Goal: Task Accomplishment & Management: Manage account settings

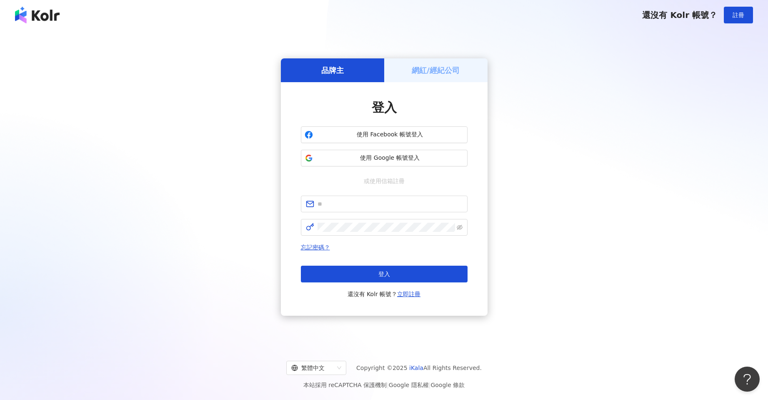
click at [419, 77] on div "網紅/經紀公司" at bounding box center [435, 70] width 103 height 24
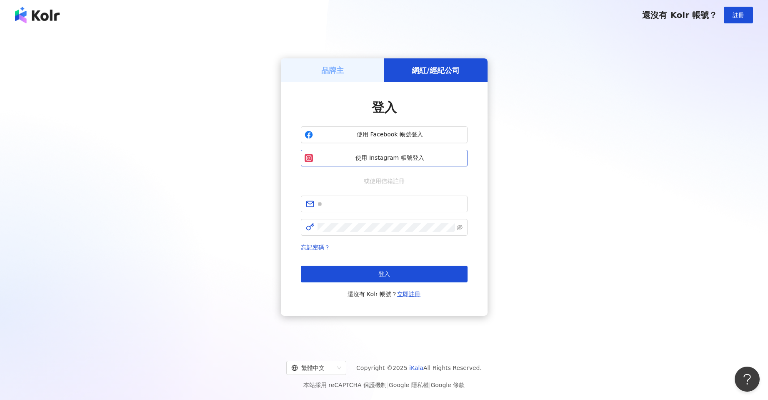
click at [403, 155] on span "使用 Instagram 帳號登入" at bounding box center [390, 158] width 148 height 8
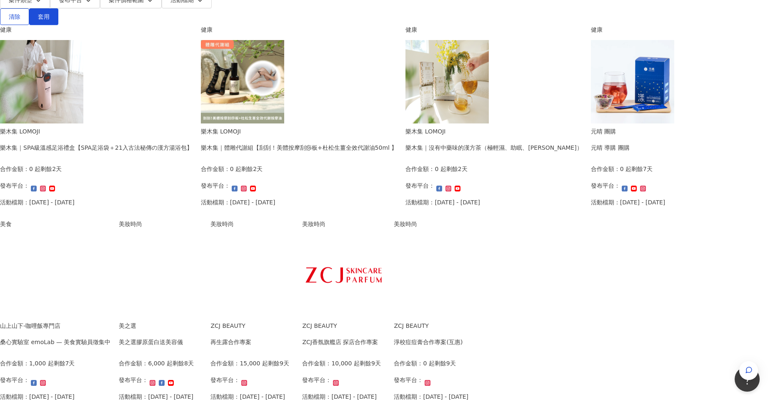
scroll to position [278, 0]
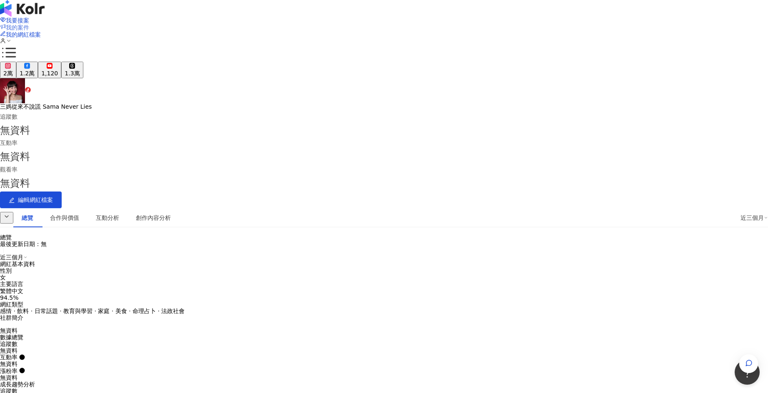
click at [29, 24] on span "我的案件" at bounding box center [17, 27] width 23 height 7
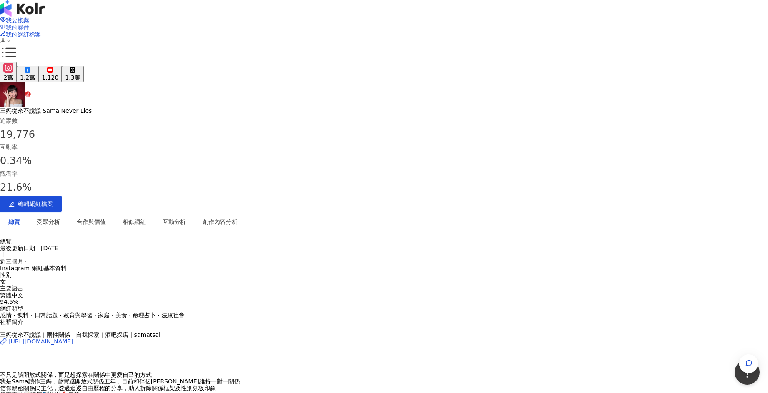
click at [29, 24] on span "我的案件" at bounding box center [17, 27] width 23 height 7
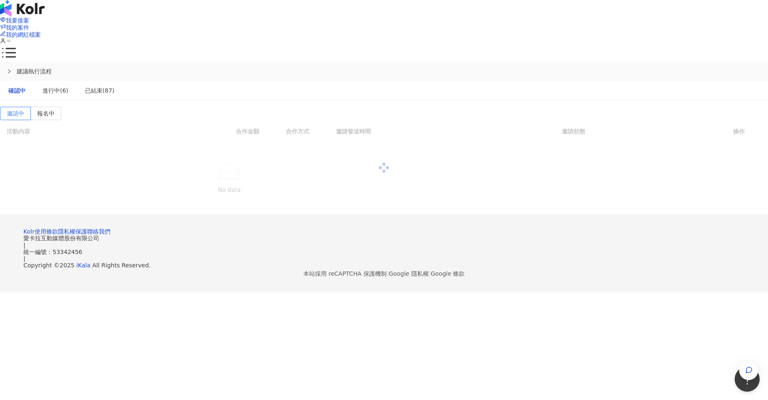
click at [29, 24] on span "我的案件" at bounding box center [17, 27] width 23 height 7
click at [123, 81] on div "已結束(87)" at bounding box center [100, 90] width 46 height 19
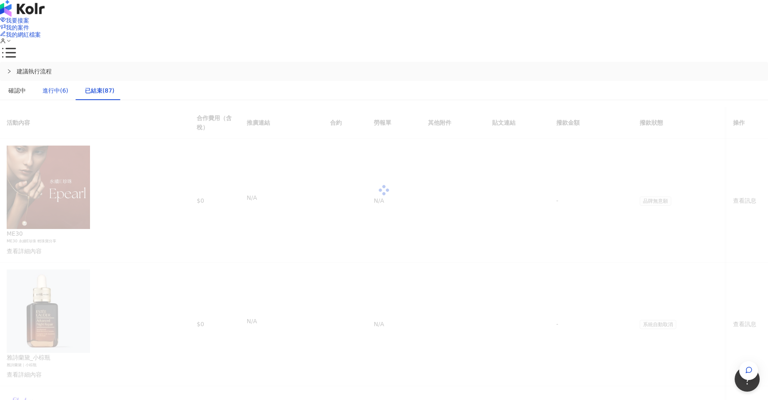
click at [68, 86] on div "進行中(6)" at bounding box center [56, 90] width 26 height 9
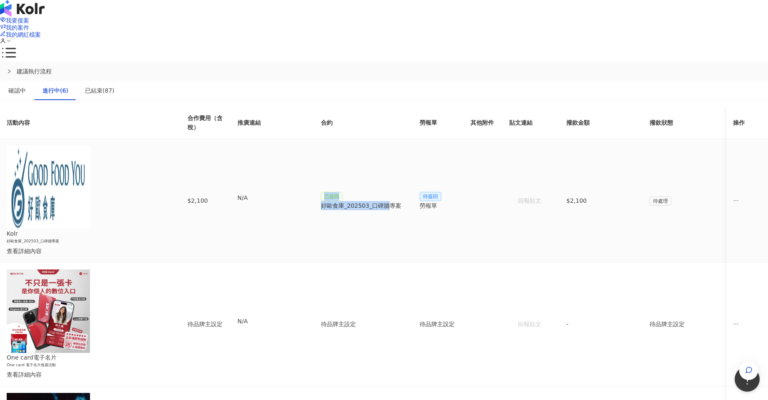
drag, startPoint x: 565, startPoint y: 143, endPoint x: 448, endPoint y: 139, distance: 117.2
click at [448, 139] on tr "Kolr 好歐食庫_202503_口碑牆專案 查看詳細內容 $2,100 N/A 已簽回 好歐食庫_202503_口碑牆專案 待簽回 勞報單 回報貼文 $2,…" at bounding box center [384, 200] width 768 height 123
click at [314, 145] on td "N/A" at bounding box center [272, 200] width 83 height 123
click at [308, 193] on p "N/A" at bounding box center [273, 197] width 70 height 9
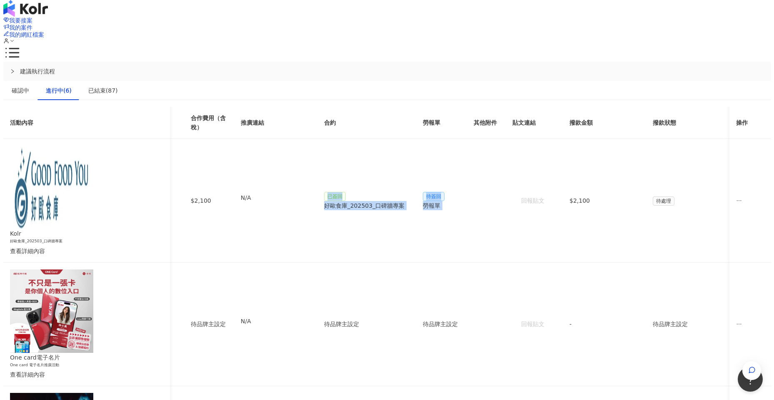
scroll to position [0, 224]
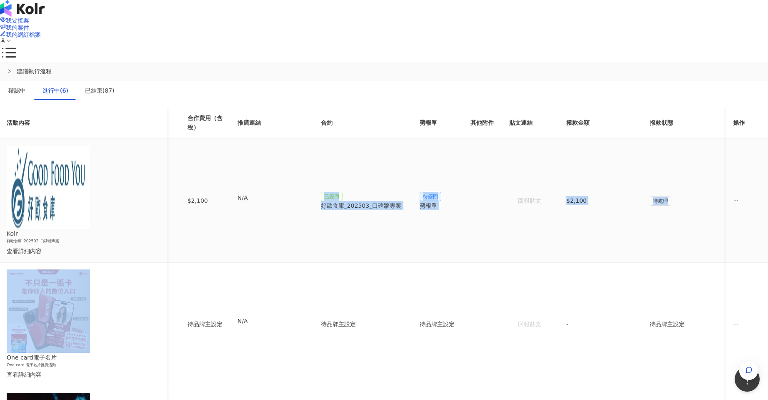
drag, startPoint x: 426, startPoint y: 135, endPoint x: 580, endPoint y: 137, distance: 153.4
click at [580, 139] on tr "Kolr 好歐食庫_202503_口碑牆專案 查看詳細內容 $2,100 N/A 已簽回 好歐食庫_202503_口碑牆專案 待簽回 勞報單 回報貼文 $2,…" at bounding box center [384, 200] width 768 height 123
click at [560, 148] on td "$2,100" at bounding box center [601, 200] width 83 height 123
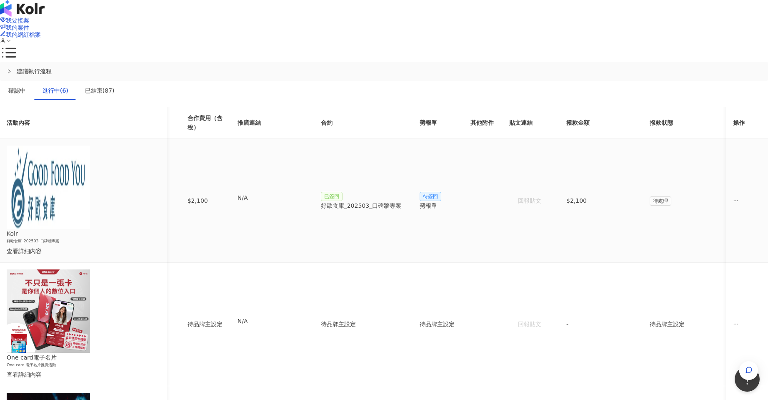
click at [420, 201] on div "勞報單" at bounding box center [439, 205] width 38 height 9
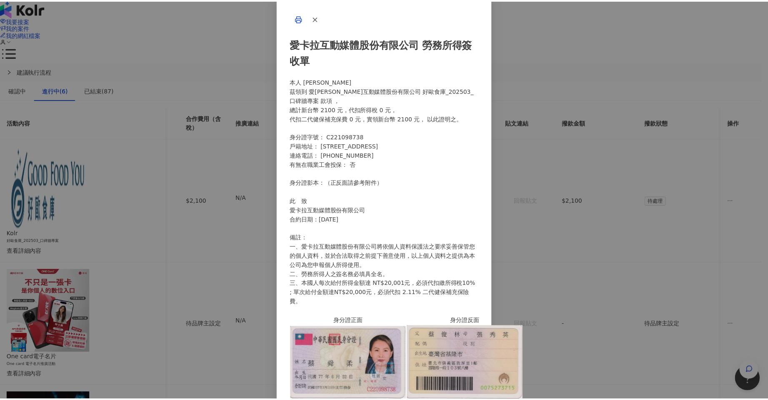
scroll to position [3, 0]
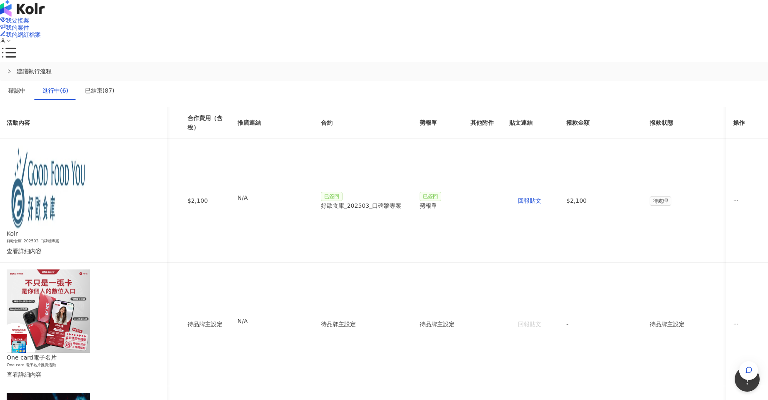
click at [45, 15] on img at bounding box center [22, 8] width 45 height 17
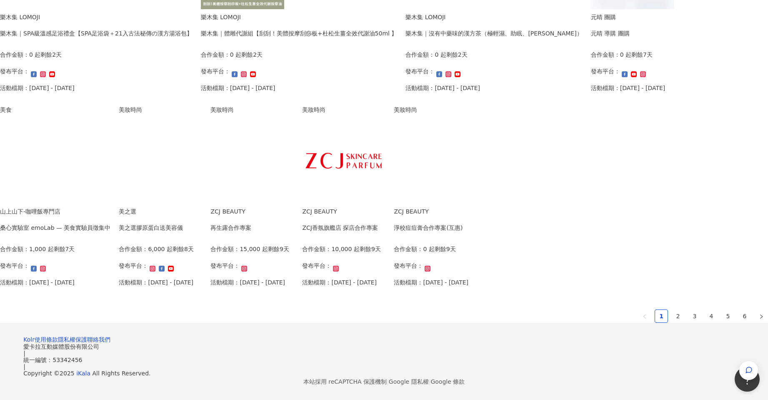
scroll to position [417, 0]
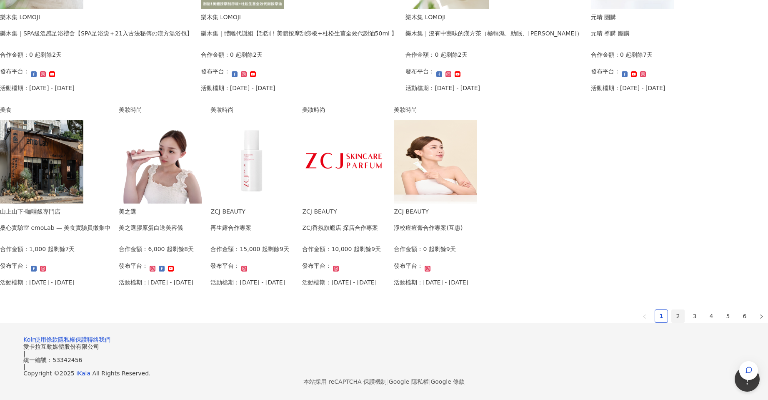
click at [672, 322] on link "2" at bounding box center [678, 316] width 13 height 13
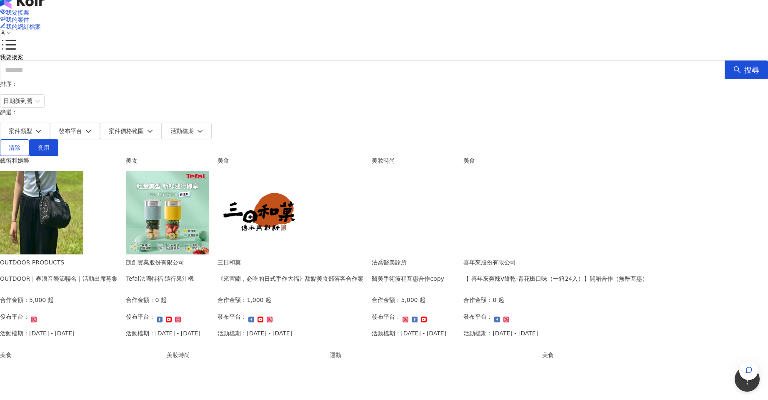
scroll to position [0, 0]
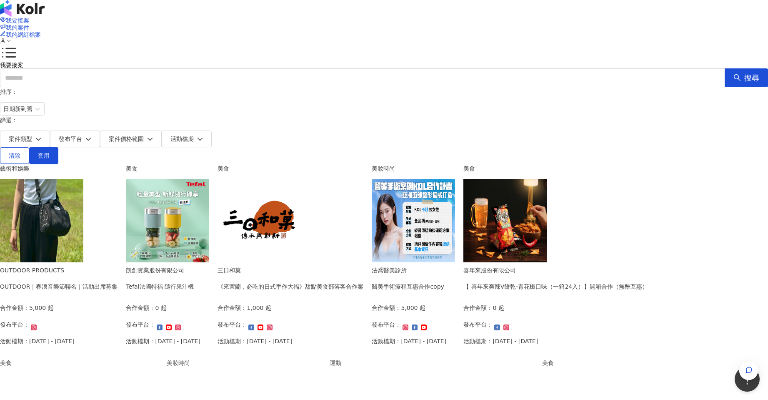
click at [209, 193] on img at bounding box center [167, 220] width 83 height 83
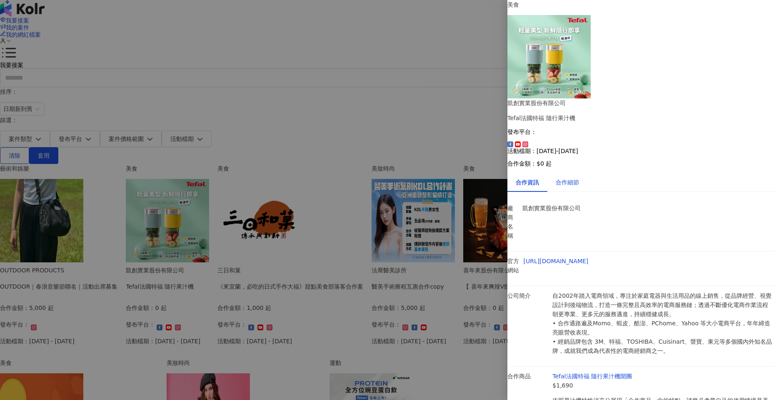
click at [570, 178] on div "合作細節" at bounding box center [567, 182] width 23 height 9
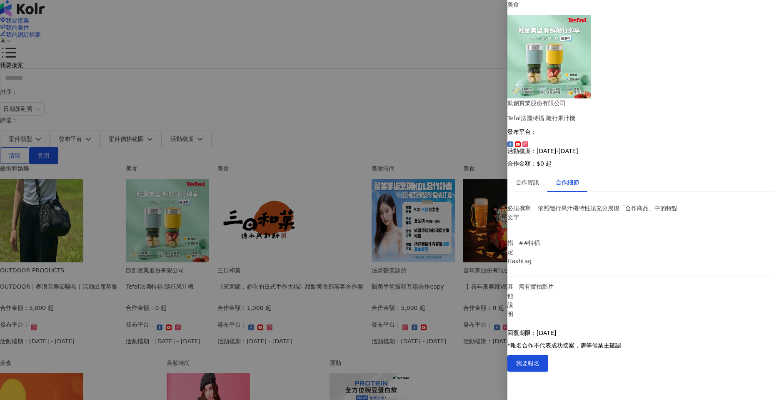
click at [45, 118] on div at bounding box center [387, 200] width 774 height 400
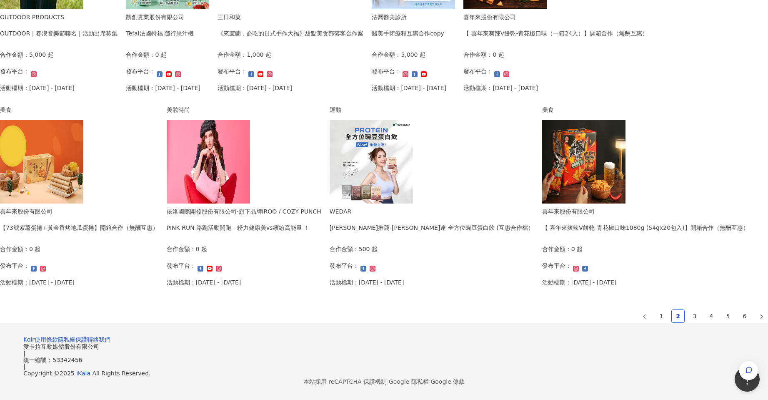
scroll to position [496, 0]
